Goal: Transaction & Acquisition: Book appointment/travel/reservation

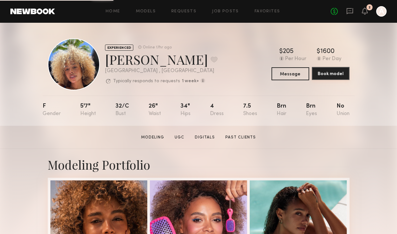
click at [327, 77] on button "Book model" at bounding box center [331, 73] width 38 height 13
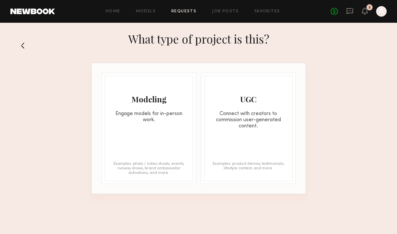
click at [168, 116] on div "Engage models for in-person work." at bounding box center [149, 117] width 88 height 12
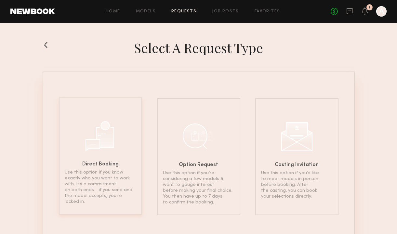
click at [114, 131] on div at bounding box center [100, 135] width 33 height 33
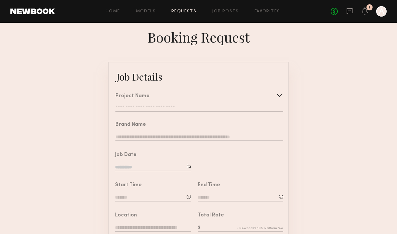
click at [197, 105] on input "text" at bounding box center [199, 108] width 168 height 7
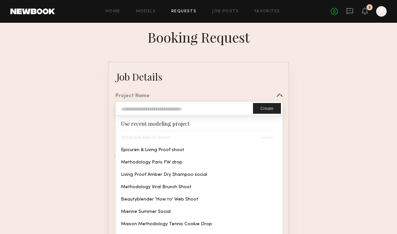
click at [204, 106] on input "text" at bounding box center [184, 108] width 137 height 13
type input "*********"
click at [221, 111] on input "*********" at bounding box center [184, 108] width 137 height 13
type input "*********"
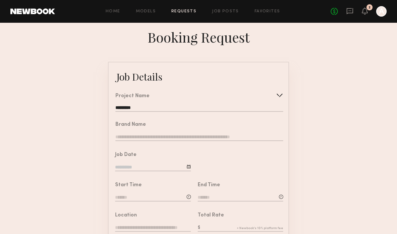
click at [187, 111] on input "*********" at bounding box center [199, 108] width 168 height 7
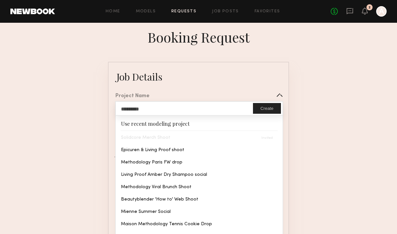
click at [173, 137] on div "Solidcore Merch Shoot" at bounding box center [199, 137] width 167 height 12
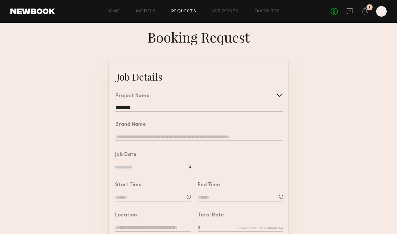
click at [362, 13] on icon at bounding box center [365, 10] width 6 height 7
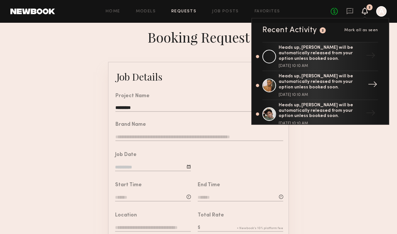
scroll to position [13, 0]
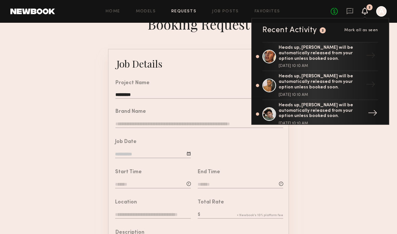
click at [319, 109] on div "Heads up, [PERSON_NAME] will be automatically released from your option unless …" at bounding box center [321, 111] width 85 height 16
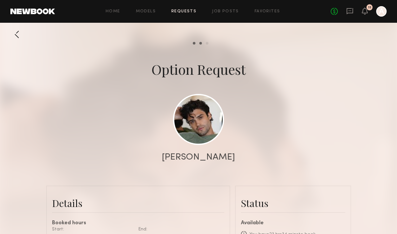
click at [319, 107] on div at bounding box center [198, 130] width 397 height 260
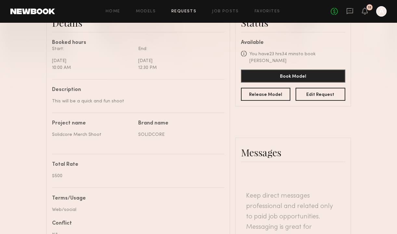
scroll to position [182, 0]
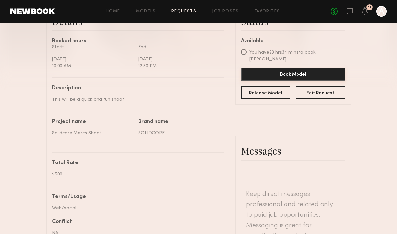
click at [307, 69] on button "Book Model" at bounding box center [293, 74] width 104 height 13
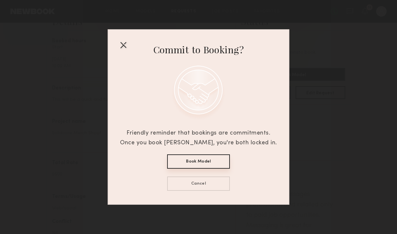
click at [221, 162] on button "Book Model" at bounding box center [198, 161] width 63 height 14
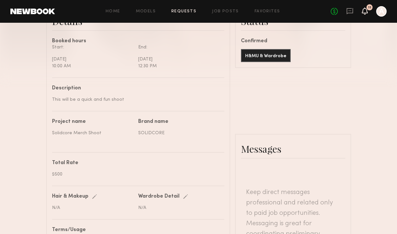
click at [364, 12] on icon at bounding box center [364, 10] width 5 height 5
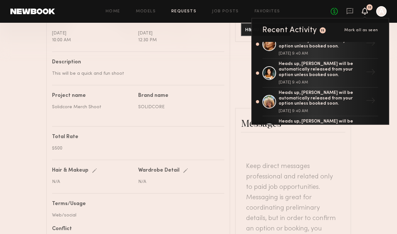
scroll to position [169, 0]
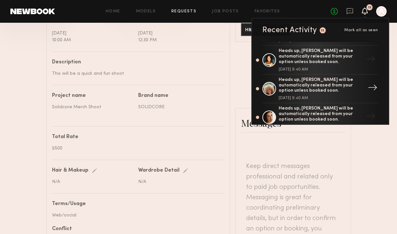
click at [343, 93] on div "Heads up, [PERSON_NAME] will be automatically released from your option unless …" at bounding box center [321, 85] width 85 height 16
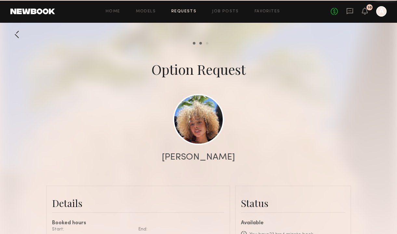
scroll to position [916, 0]
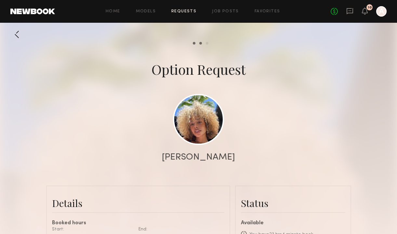
click at [353, 113] on div at bounding box center [198, 130] width 397 height 260
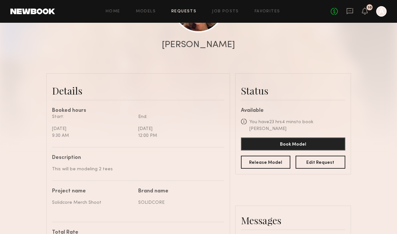
scroll to position [117, 0]
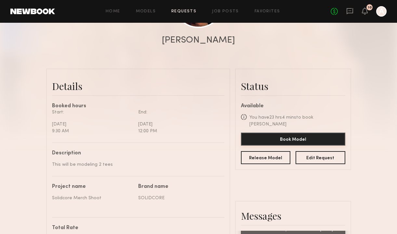
click at [298, 133] on button "Book Model" at bounding box center [293, 139] width 104 height 13
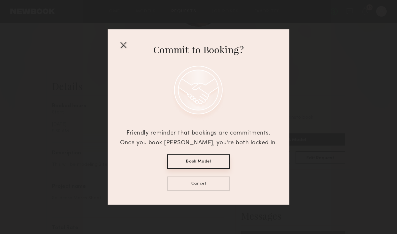
click at [120, 46] on div at bounding box center [123, 45] width 10 height 10
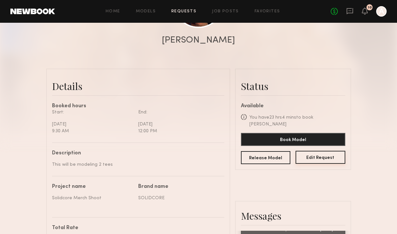
click at [315, 151] on button "Edit Request" at bounding box center [320, 157] width 50 height 13
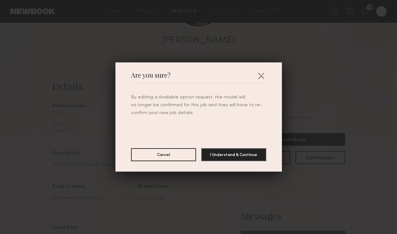
click at [382, 88] on div "Are you sure? By editing a Available option request, the model will no longer b…" at bounding box center [198, 117] width 397 height 234
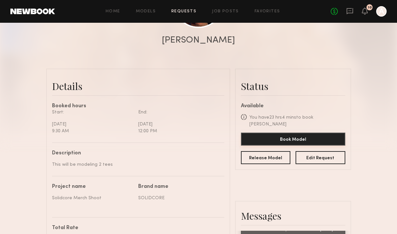
click at [315, 133] on button "Book Model" at bounding box center [293, 139] width 104 height 13
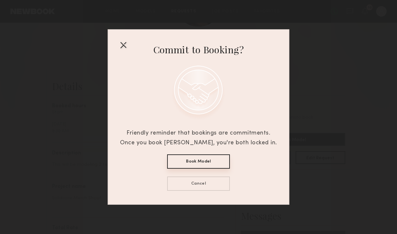
click at [187, 166] on button "Book Model" at bounding box center [198, 161] width 63 height 14
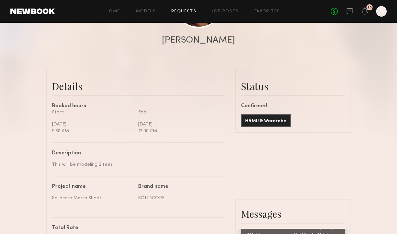
click at [358, 111] on div at bounding box center [198, 13] width 397 height 260
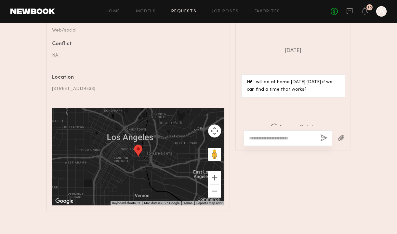
scroll to position [401, 0]
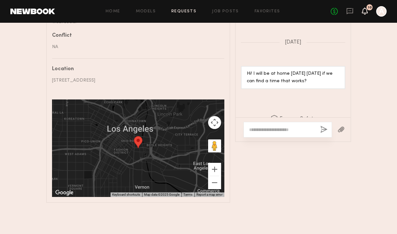
click at [364, 10] on icon at bounding box center [364, 10] width 5 height 5
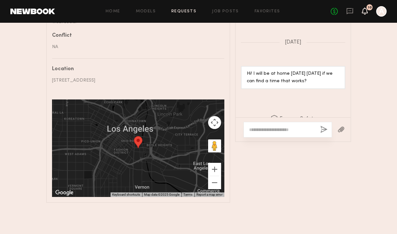
click at [365, 11] on icon at bounding box center [364, 10] width 5 height 5
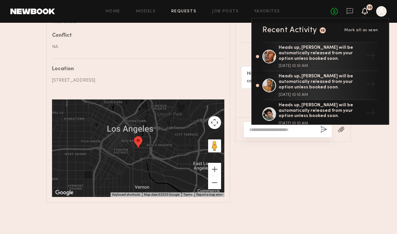
click at [165, 58] on common-line at bounding box center [138, 58] width 172 height 1
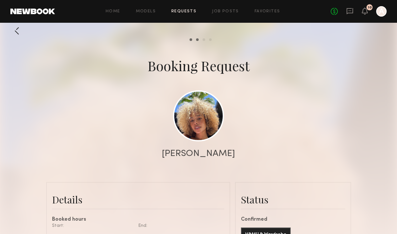
scroll to position [0, 0]
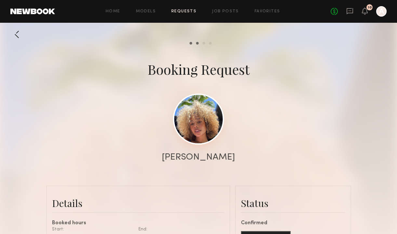
click at [199, 118] on link at bounding box center [198, 119] width 51 height 51
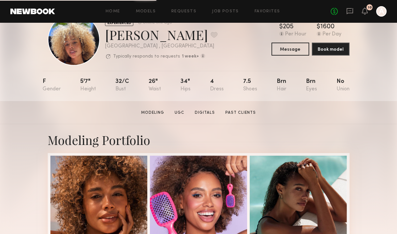
scroll to position [26, 0]
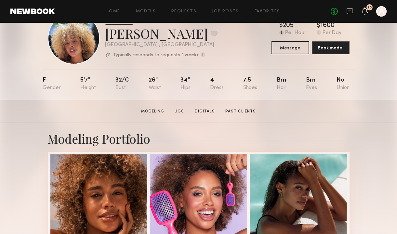
click at [363, 8] on icon at bounding box center [365, 10] width 6 height 7
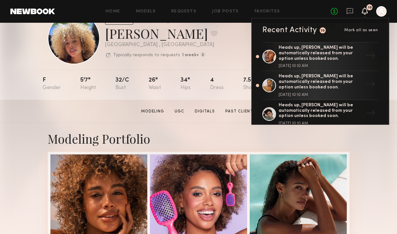
click at [339, 106] on section "Maya A. Modeling UGC Digitals Past Clients Message Book Model" at bounding box center [198, 111] width 397 height 23
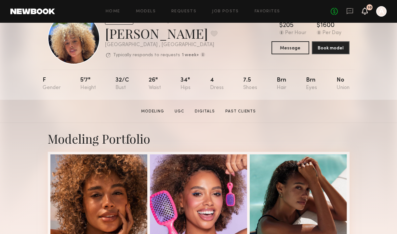
click at [365, 9] on icon at bounding box center [364, 10] width 5 height 5
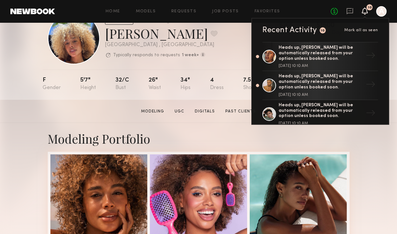
click at [353, 110] on section "Maya A. Modeling UGC Digitals Past Clients Message Book Model" at bounding box center [198, 111] width 397 height 23
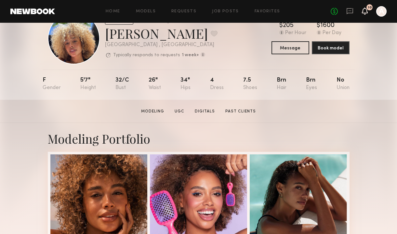
click at [366, 9] on icon at bounding box center [364, 10] width 5 height 5
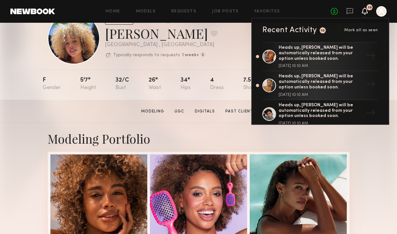
click at [298, 106] on section "Maya A. Modeling UGC Digitals Past Clients Message Book Model" at bounding box center [198, 111] width 397 height 23
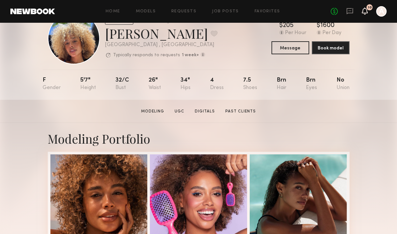
click at [362, 14] on icon at bounding box center [365, 10] width 6 height 7
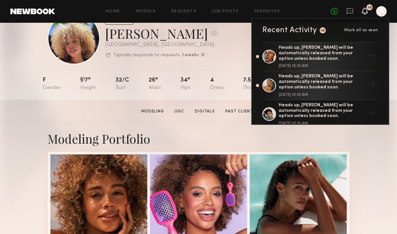
click at [373, 112] on section "Maya A. Modeling UGC Digitals Past Clients Message Book Model" at bounding box center [198, 111] width 397 height 23
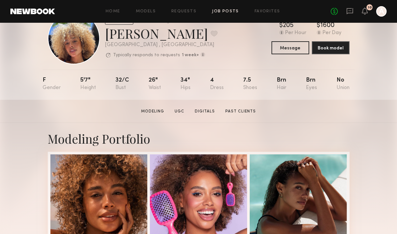
click at [228, 11] on link "Job Posts" at bounding box center [225, 11] width 27 height 4
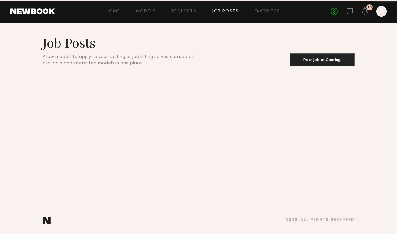
click at [192, 8] on div "Home Models Requests Job Posts Favorites Sign Out No fees up to $5,000 10 A" at bounding box center [221, 11] width 332 height 10
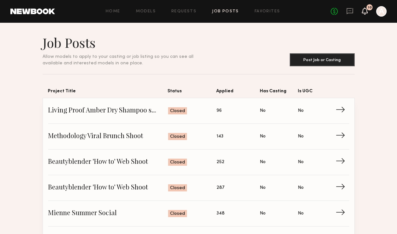
click at [363, 13] on icon at bounding box center [365, 10] width 6 height 7
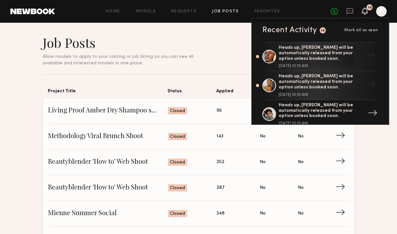
click at [344, 110] on div "Heads up, [PERSON_NAME] will be automatically released from your option unless …" at bounding box center [321, 111] width 85 height 16
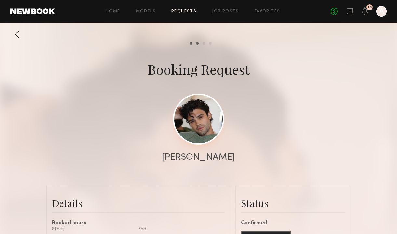
click at [213, 128] on link at bounding box center [198, 119] width 51 height 51
